Goal: Find specific page/section: Find specific page/section

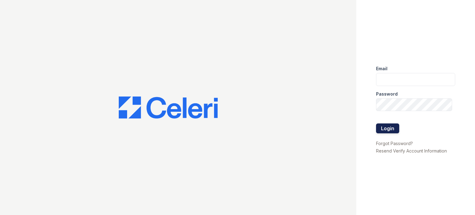
type input "[DOMAIN_NAME][EMAIL_ADDRESS][DOMAIN_NAME]"
click at [397, 129] on button "Login" at bounding box center [387, 128] width 23 height 10
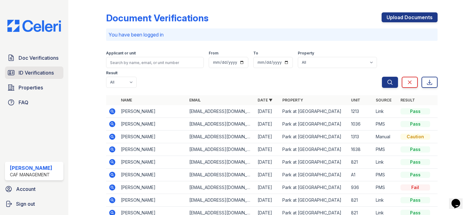
click at [40, 74] on span "ID Verifications" at bounding box center [36, 72] width 35 height 7
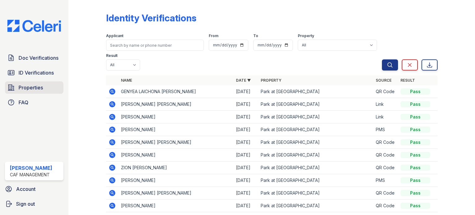
click at [38, 88] on span "Properties" at bounding box center [31, 87] width 24 height 7
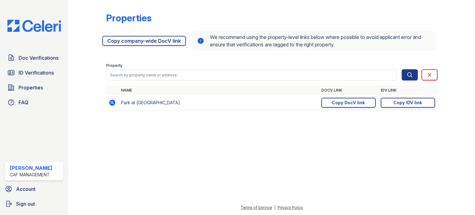
click at [49, 152] on div "Doc Verifications ID Verifications Properties FAQ Kassandra Wooden CAF Manageme…" at bounding box center [34, 107] width 68 height 215
